Goal: Task Accomplishment & Management: Use online tool/utility

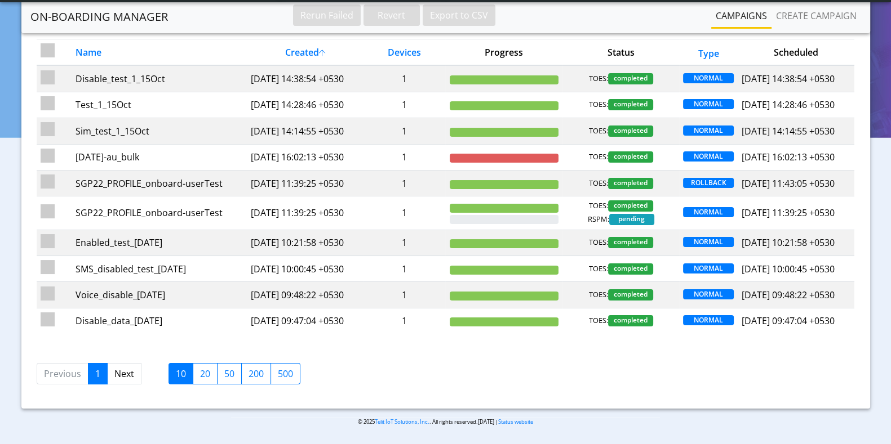
scroll to position [145, 0]
click at [201, 385] on label "20" at bounding box center [205, 373] width 25 height 21
click at [201, 375] on input "20" at bounding box center [203, 370] width 7 height 7
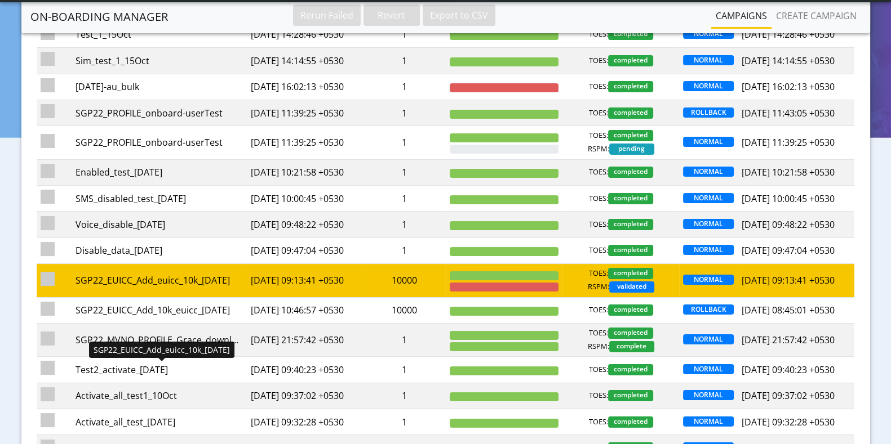
click at [241, 287] on div "SGP22_EUICC_Add_euicc_10k_[DATE]" at bounding box center [158, 281] width 167 height 14
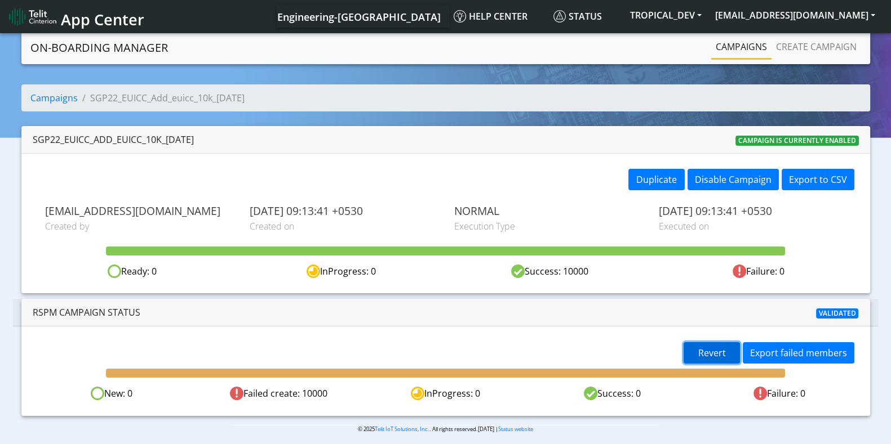
click at [722, 353] on span "Revert" at bounding box center [712, 353] width 28 height 12
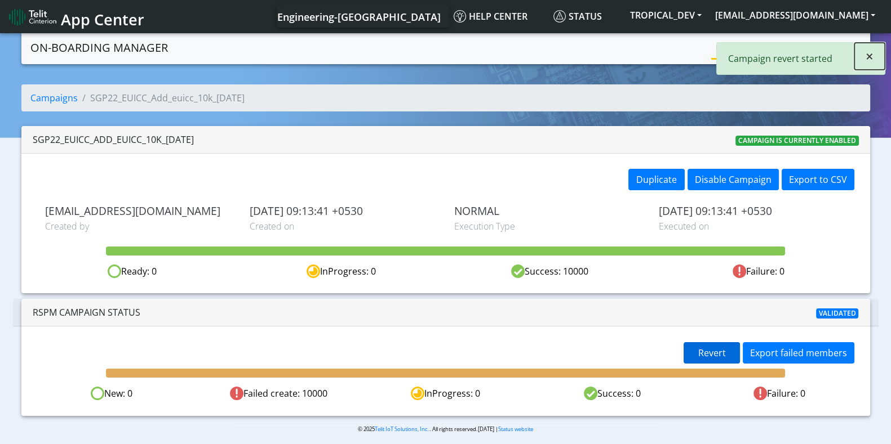
click at [870, 55] on span "×" at bounding box center [869, 56] width 8 height 19
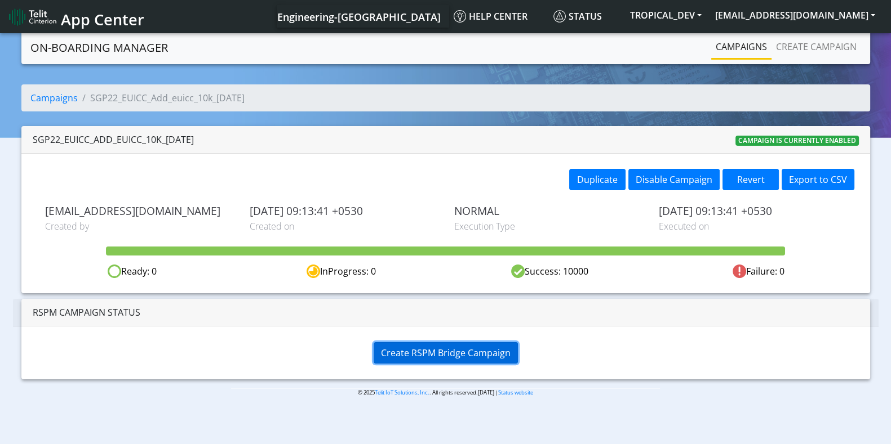
click at [416, 351] on span "Create RSPM Bridge Campaign" at bounding box center [446, 353] width 130 height 12
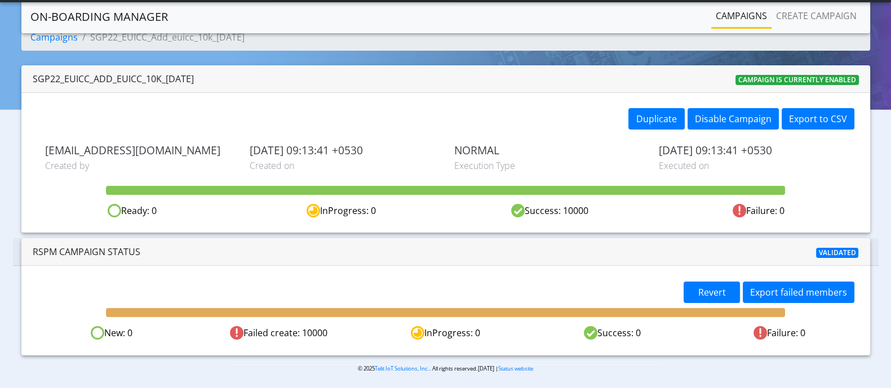
scroll to position [30, 0]
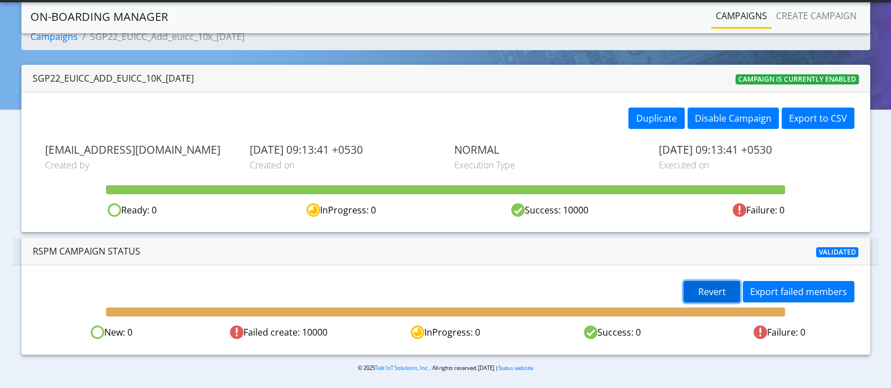
click at [730, 291] on button "Revert" at bounding box center [711, 291] width 56 height 21
click at [702, 288] on span "Revert" at bounding box center [712, 292] width 28 height 12
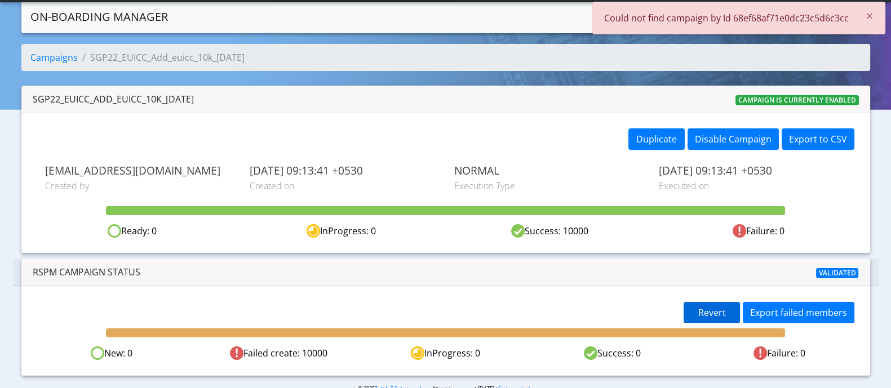
scroll to position [0, 0]
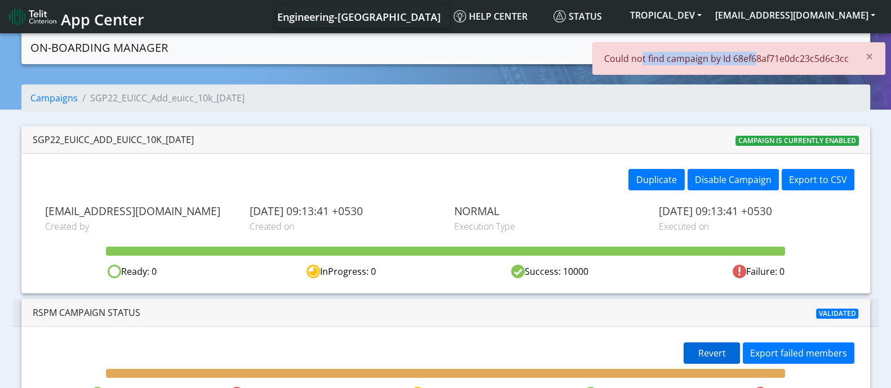
drag, startPoint x: 643, startPoint y: 59, endPoint x: 754, endPoint y: 63, distance: 111.0
click at [754, 63] on p "Could not find campaign by Id 68ef68af71e0dc23c5d6c3cc" at bounding box center [726, 59] width 244 height 14
